Goal: Use online tool/utility

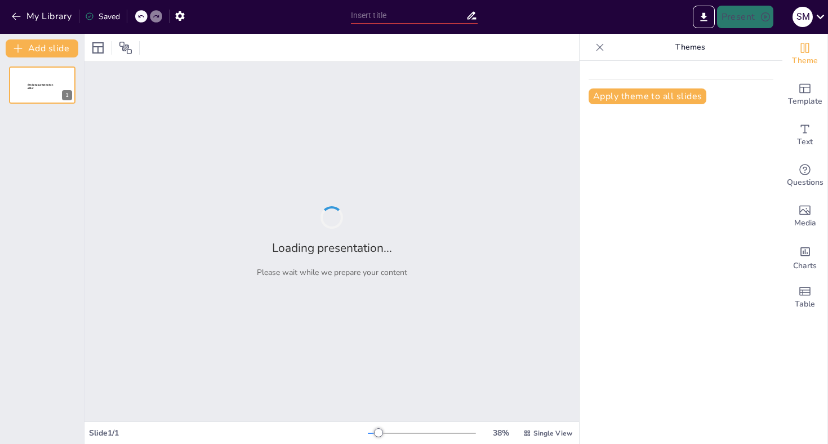
type input "Navigating Change: A Comprehensive Report on IPSAS Accrual Adoption and Asset M…"
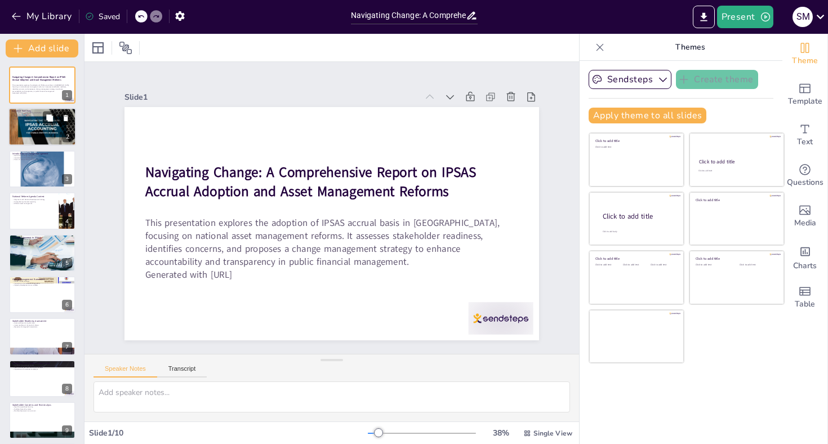
click at [45, 128] on div at bounding box center [42, 127] width 68 height 45
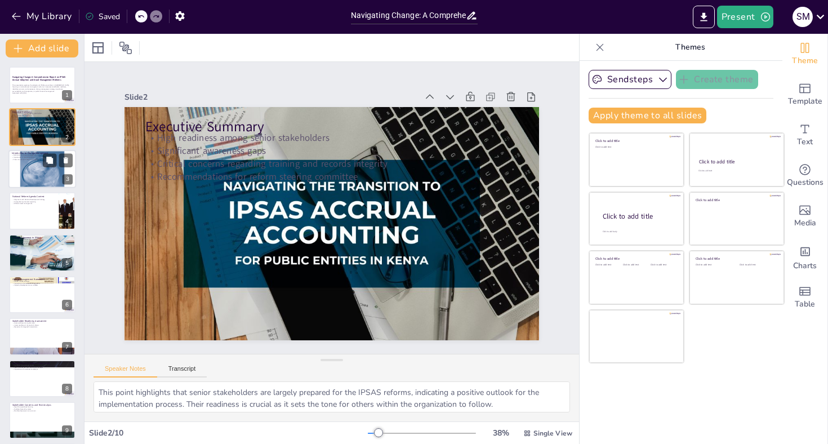
click at [41, 171] on div at bounding box center [42, 169] width 68 height 88
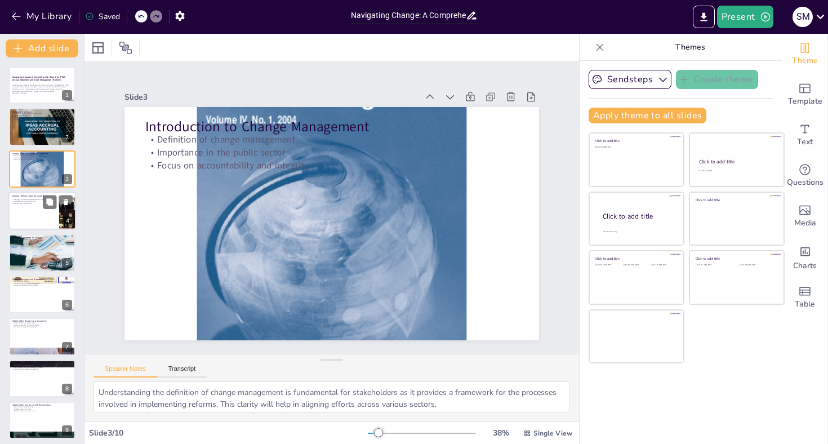
click at [37, 215] on div at bounding box center [42, 211] width 68 height 38
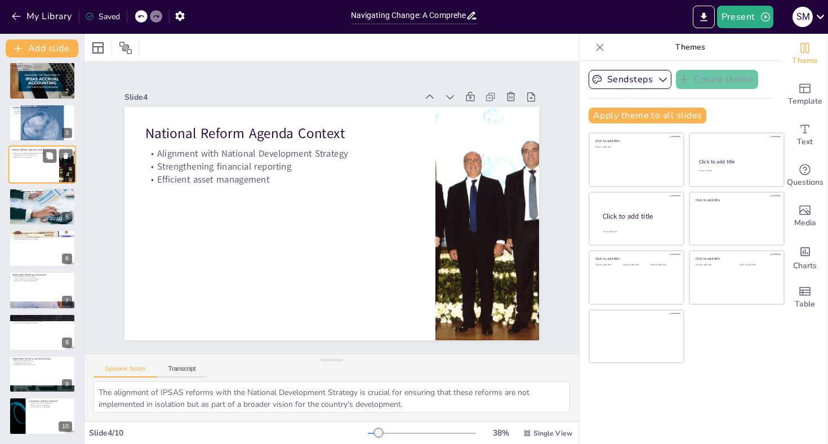
scroll to position [46, 0]
click at [37, 204] on div at bounding box center [42, 207] width 68 height 38
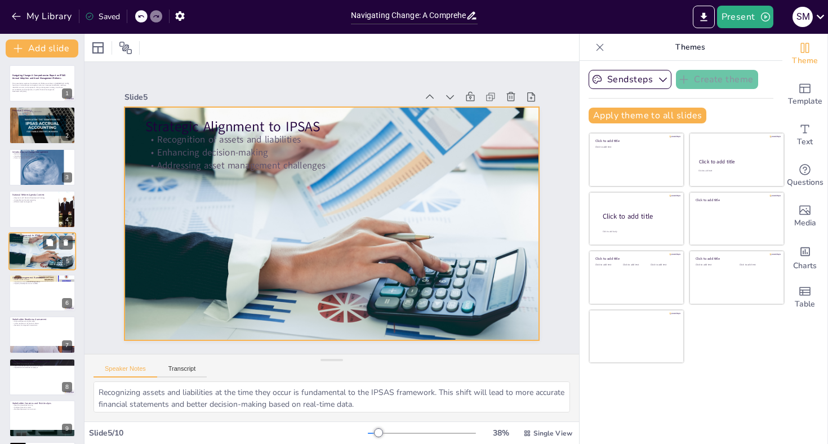
click at [31, 252] on div at bounding box center [42, 251] width 68 height 38
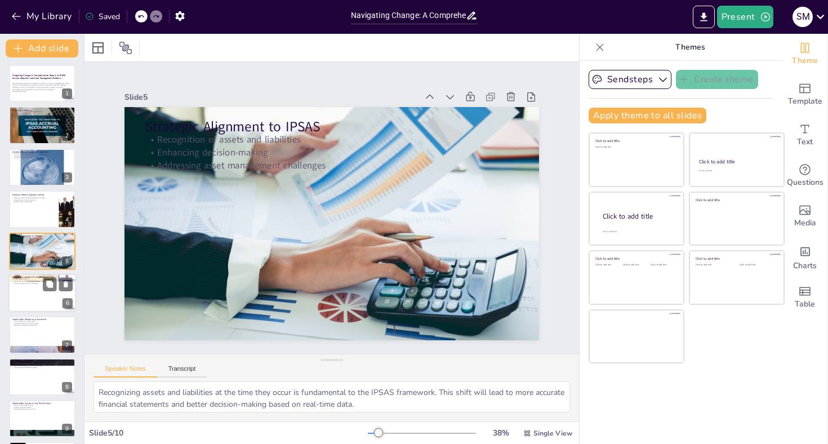
click at [24, 298] on div at bounding box center [42, 293] width 68 height 38
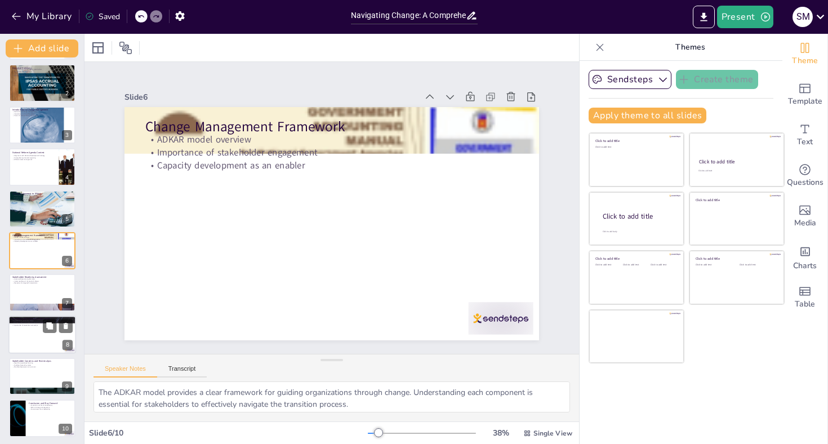
click at [19, 336] on div at bounding box center [42, 335] width 68 height 38
type textarea "The variability in awareness levels among different groups is concerning, as it…"
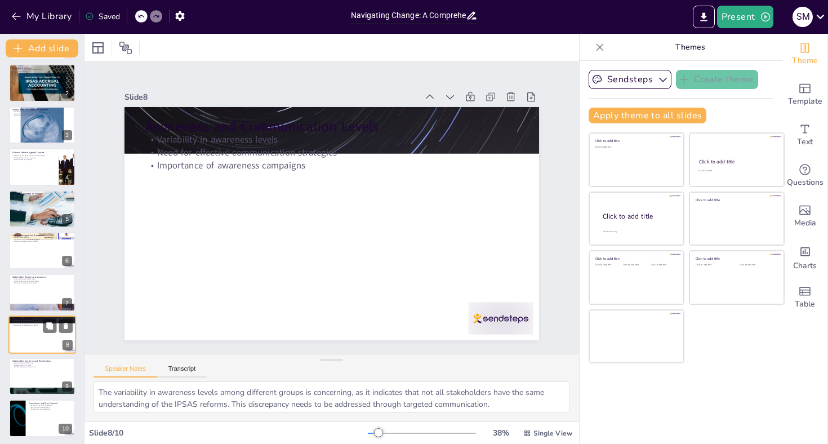
scroll to position [46, 0]
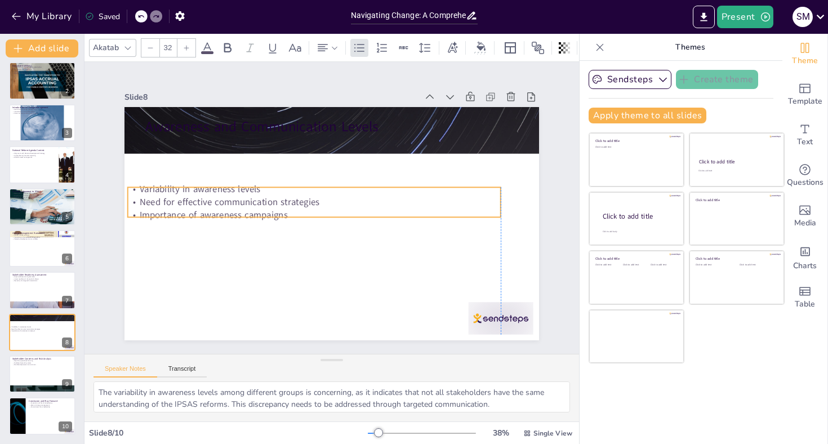
drag, startPoint x: 222, startPoint y: 154, endPoint x: 208, endPoint y: 201, distance: 49.4
click at [296, 202] on p "Need for effective communication strategies" at bounding box center [341, 192] width 90 height 368
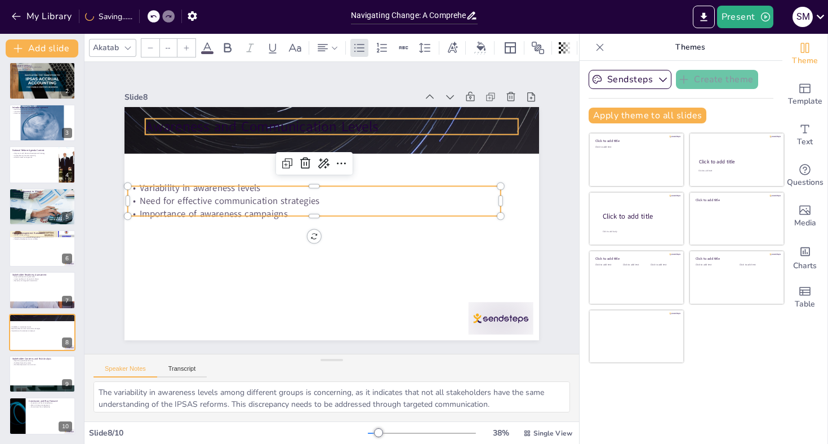
type input "48"
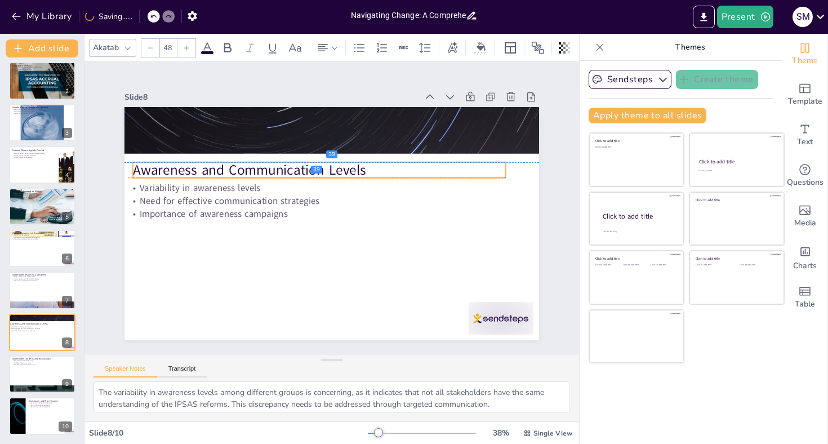
drag, startPoint x: 236, startPoint y: 127, endPoint x: 224, endPoint y: 167, distance: 41.9
click at [224, 181] on p "Awareness and Communication Levels" at bounding box center [332, 248] width 361 height 134
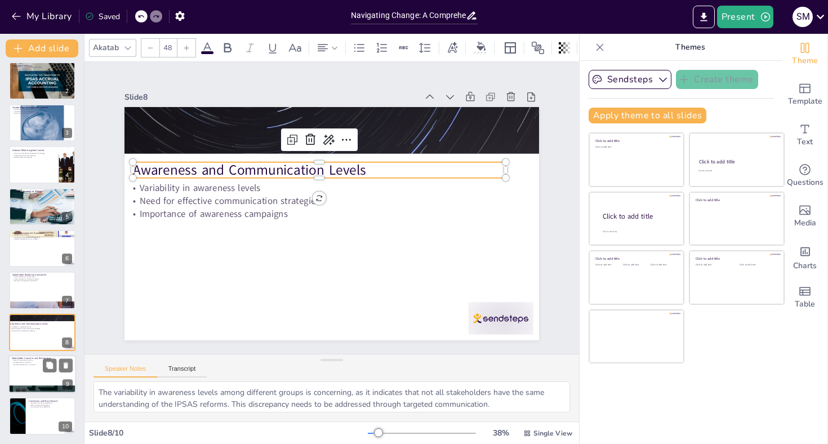
click at [37, 376] on div at bounding box center [42, 374] width 68 height 38
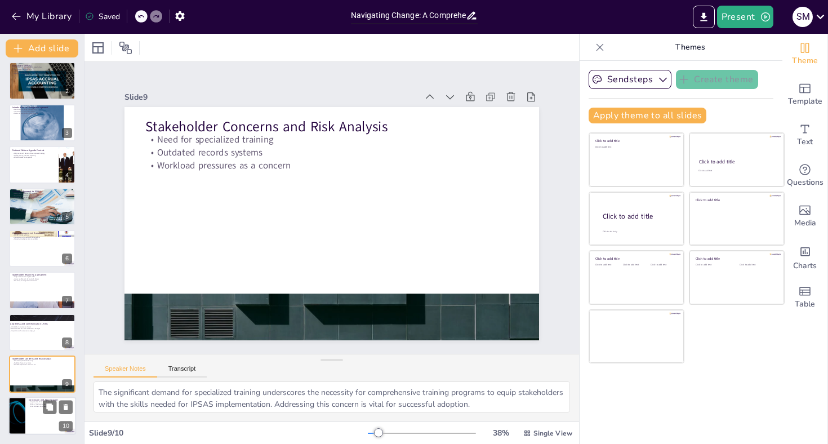
click at [38, 421] on div at bounding box center [42, 416] width 68 height 38
type textarea "Fiscal transparency is essential for building public trust and accountability i…"
